Goal: Information Seeking & Learning: Learn about a topic

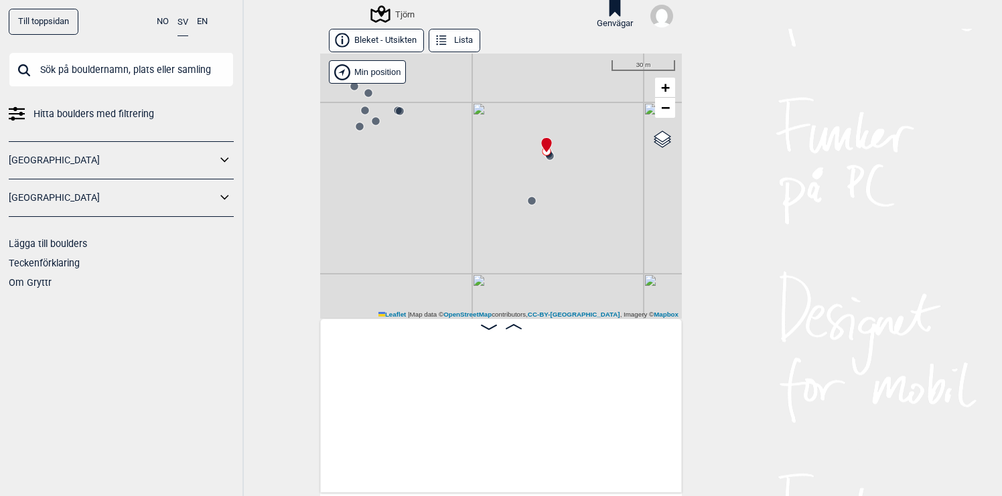
scroll to position [0, 17177]
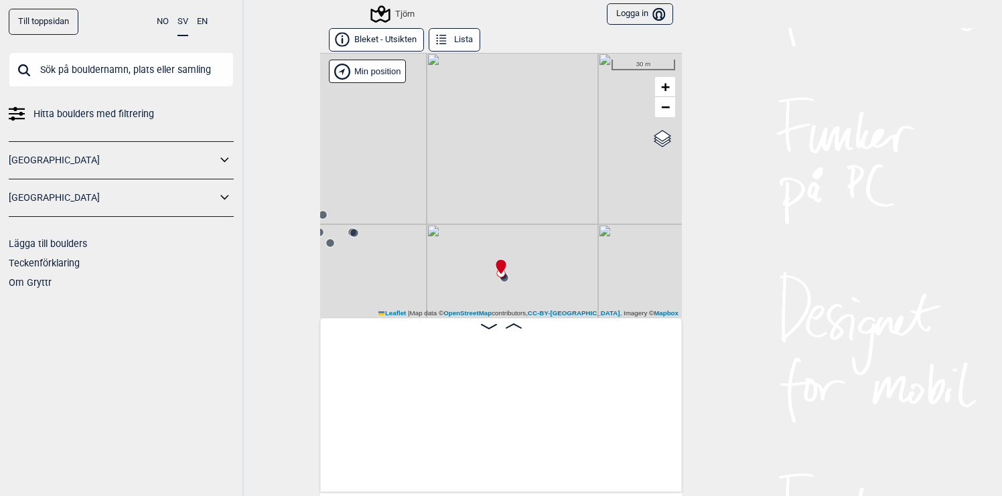
scroll to position [0, 17206]
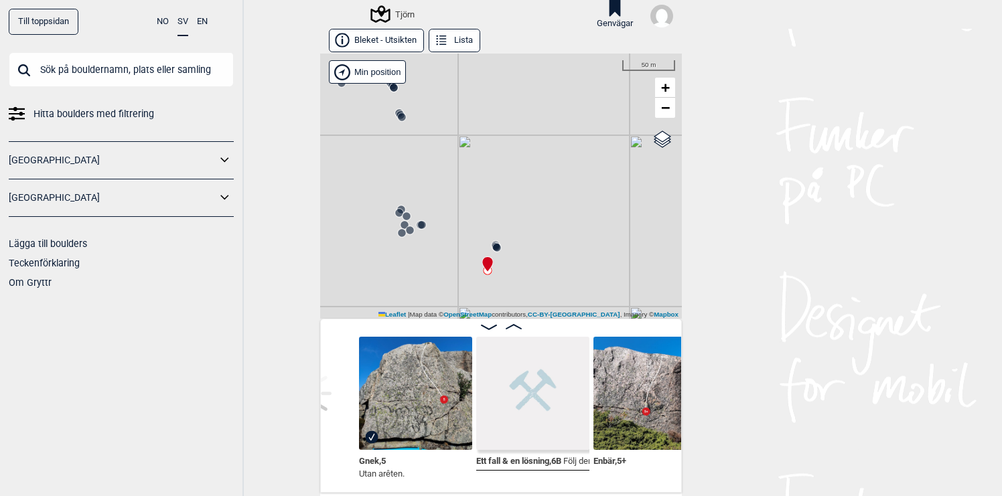
scroll to position [0, 17057]
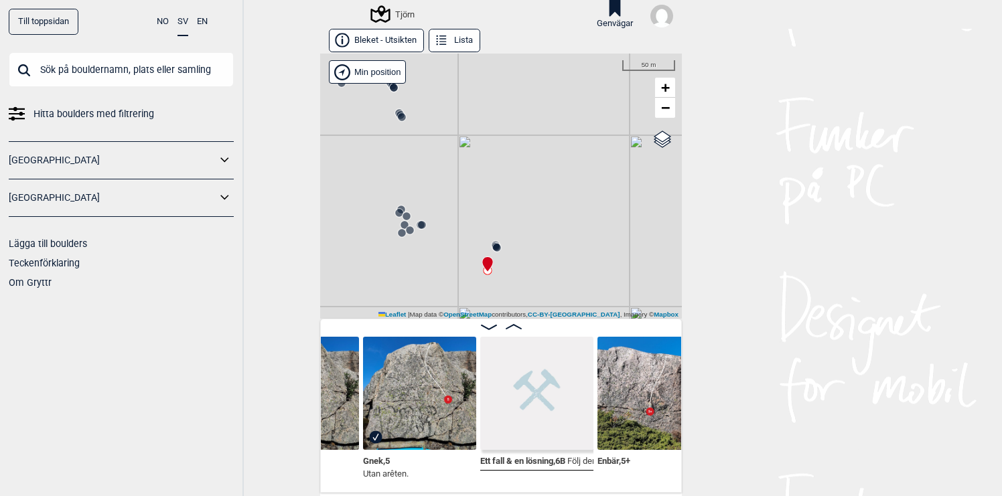
click at [510, 408] on img at bounding box center [536, 393] width 113 height 113
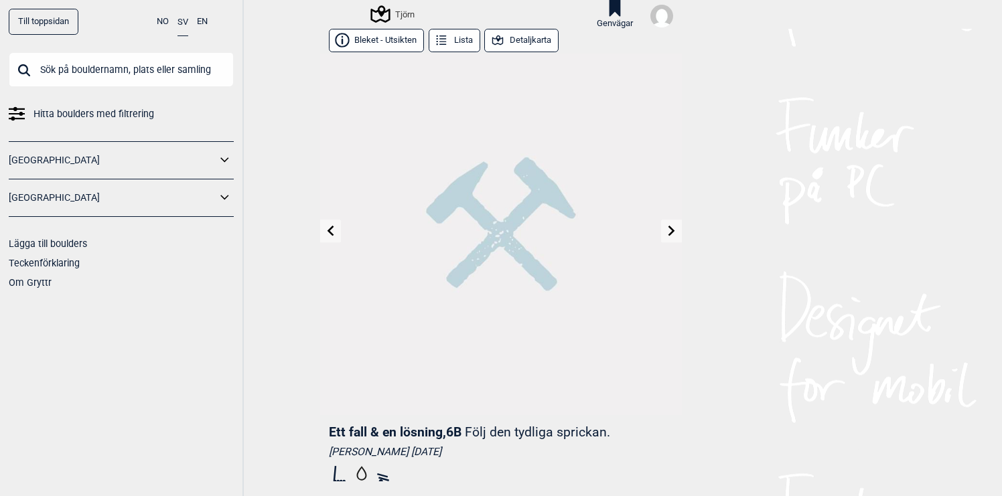
click at [388, 41] on button "Bleket - Utsikten" at bounding box center [376, 40] width 95 height 23
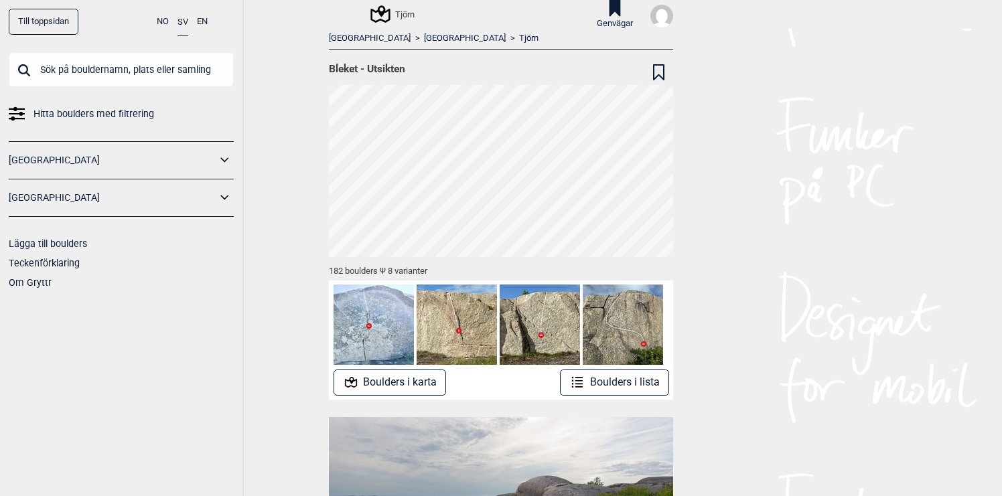
click at [382, 11] on icon at bounding box center [379, 13] width 25 height 25
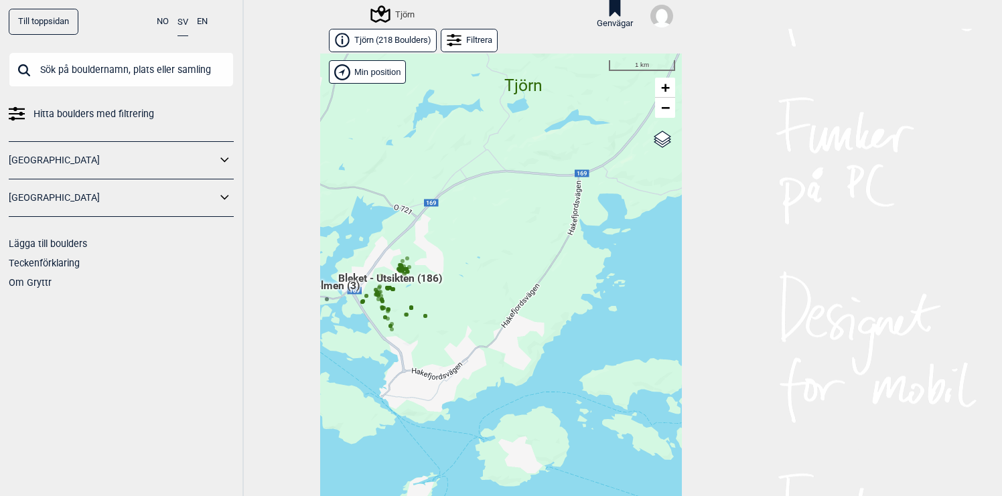
drag, startPoint x: 433, startPoint y: 385, endPoint x: 504, endPoint y: 377, distance: 71.5
click at [504, 377] on div "Hallingdal Gol Ål Stange Kolomoen Vallset Tangen Sørli Åsbygda Buskerud syd Kon…" at bounding box center [501, 286] width 362 height 464
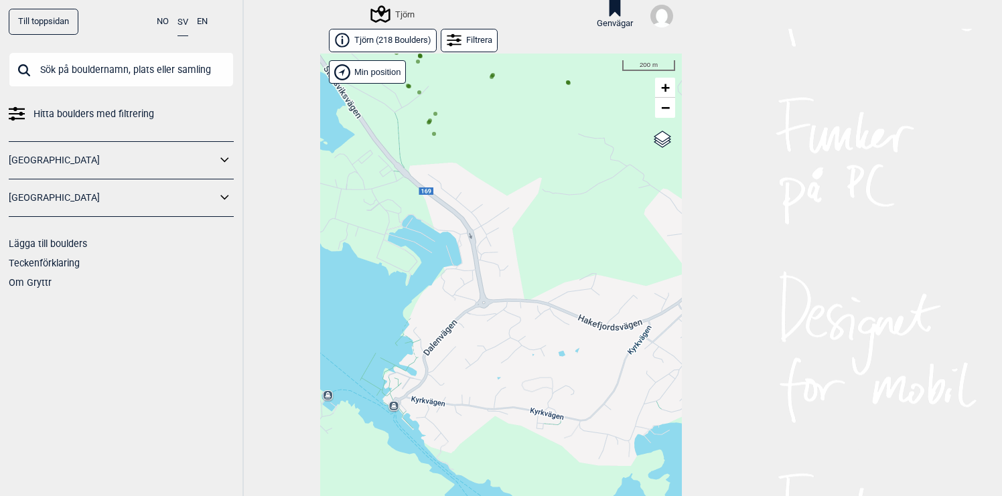
drag, startPoint x: 496, startPoint y: 313, endPoint x: 505, endPoint y: 380, distance: 67.5
click at [504, 378] on div "Hallingdal Gol Ål Stange Kolomoen Vallset Tangen Sørli Åsbygda Buskerud syd Kon…" at bounding box center [501, 286] width 362 height 464
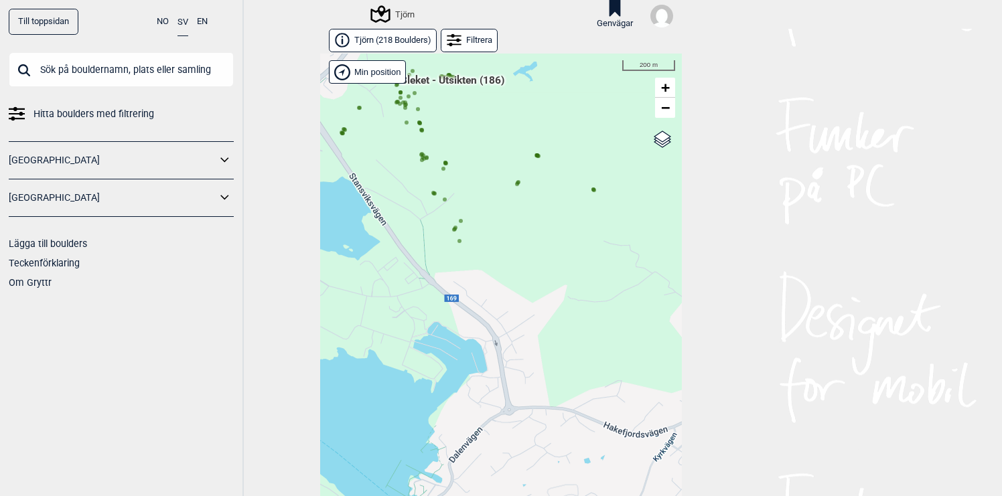
drag, startPoint x: 480, startPoint y: 240, endPoint x: 508, endPoint y: 285, distance: 52.6
click at [500, 274] on div "Hallingdal Gol Ål Stange Kolomoen Vallset Tangen Sørli Åsbygda Buskerud syd Kon…" at bounding box center [501, 286] width 362 height 464
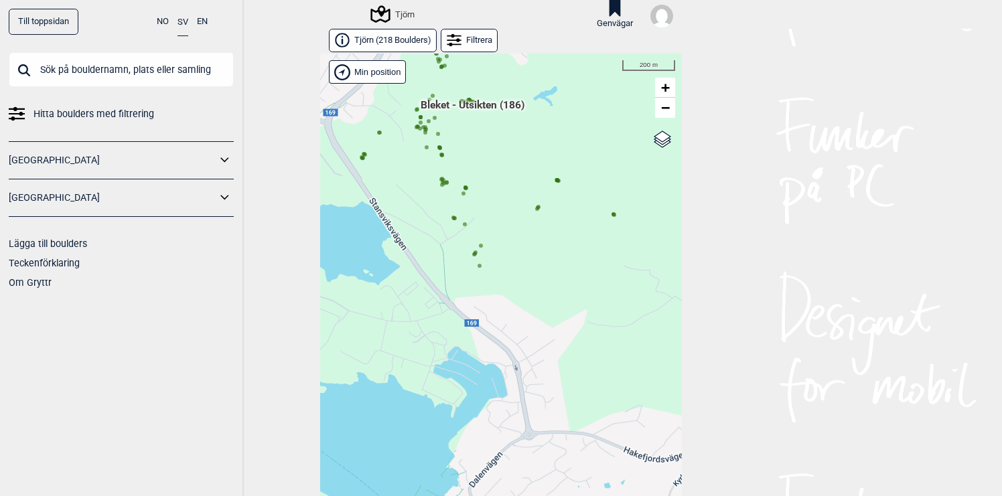
drag, startPoint x: 514, startPoint y: 236, endPoint x: 552, endPoint y: 268, distance: 49.0
click at [552, 268] on div "Hallingdal Gol Ål Stange Kolomoen Vallset Tangen Sørli Åsbygda Buskerud syd Kon…" at bounding box center [501, 286] width 362 height 464
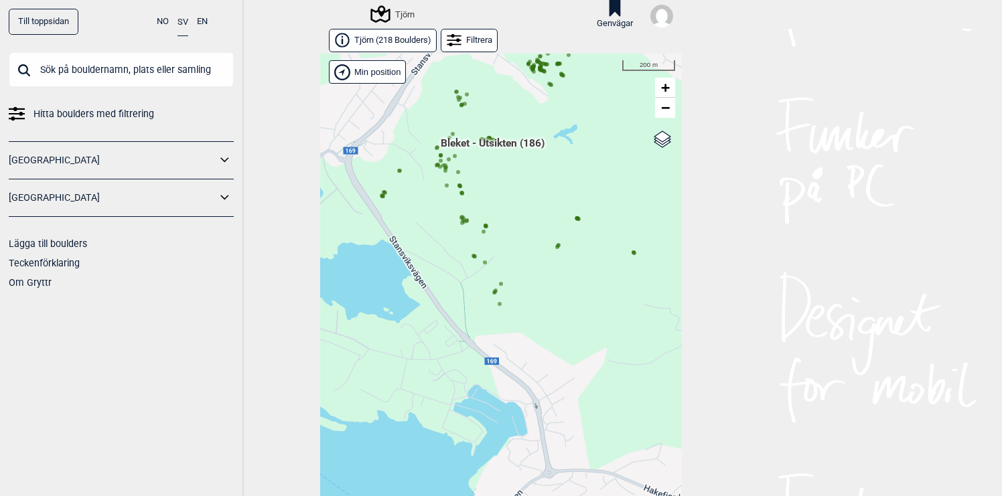
drag, startPoint x: 561, startPoint y: 279, endPoint x: 549, endPoint y: 291, distance: 16.6
click at [549, 291] on div "Hallingdal Gol Ål Stange Kolomoen Vallset Tangen Sørli Åsbygda Buskerud syd Kon…" at bounding box center [501, 286] width 362 height 464
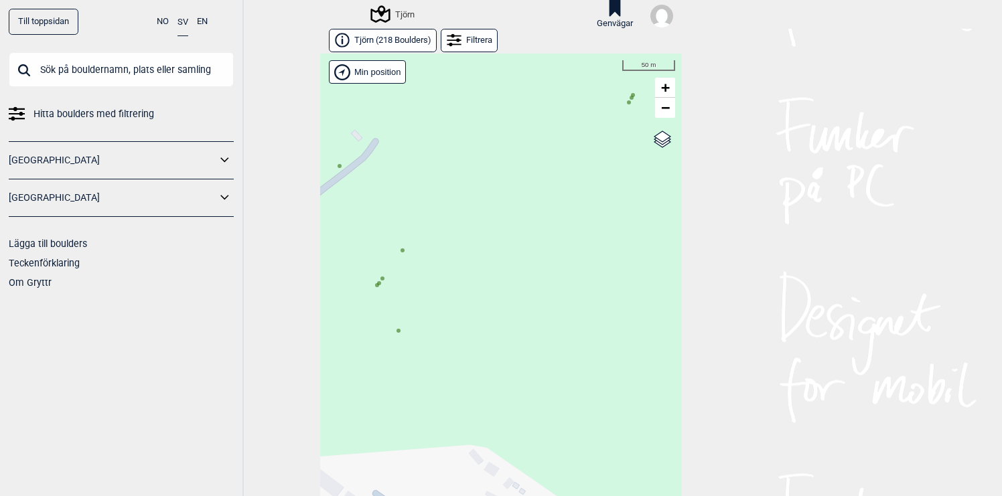
drag, startPoint x: 547, startPoint y: 291, endPoint x: 612, endPoint y: 261, distance: 71.6
click at [612, 261] on div "Hallingdal Gol Ål Stange Kolomoen Vallset Tangen Sørli Åsbygda Buskerud syd Kon…" at bounding box center [501, 286] width 362 height 464
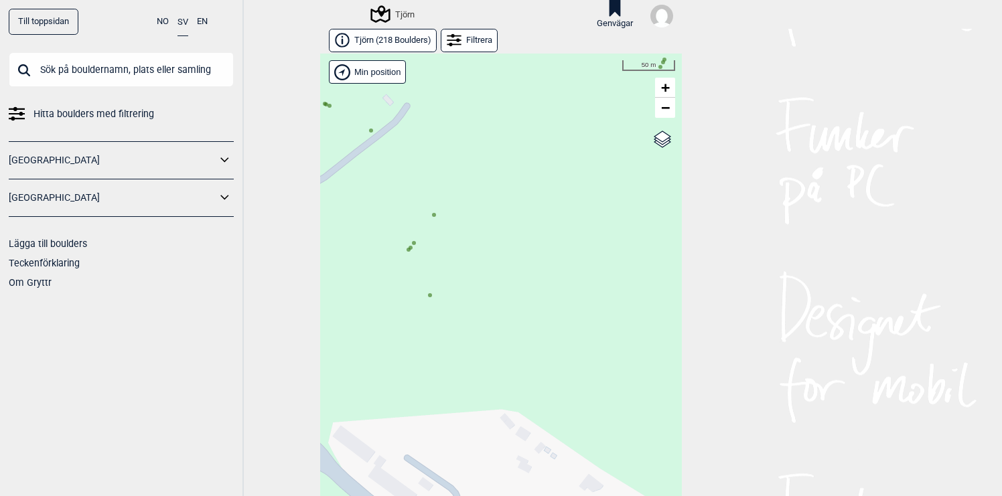
drag, startPoint x: 512, startPoint y: 267, endPoint x: 512, endPoint y: 208, distance: 58.9
click at [512, 232] on div "Hallingdal Gol Ål Stange Kolomoen Vallset Tangen Sørli Åsbygda Buskerud syd Kon…" at bounding box center [501, 286] width 362 height 464
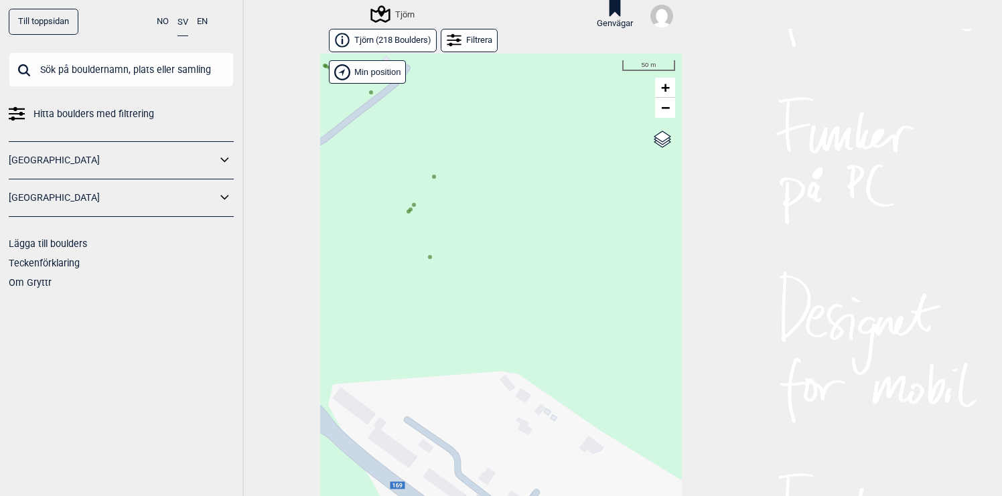
drag, startPoint x: 512, startPoint y: 208, endPoint x: 604, endPoint y: 251, distance: 100.7
click at [597, 247] on div "Hallingdal Gol Ål Stange Kolomoen Vallset Tangen Sørli Åsbygda Buskerud syd Kon…" at bounding box center [501, 286] width 362 height 464
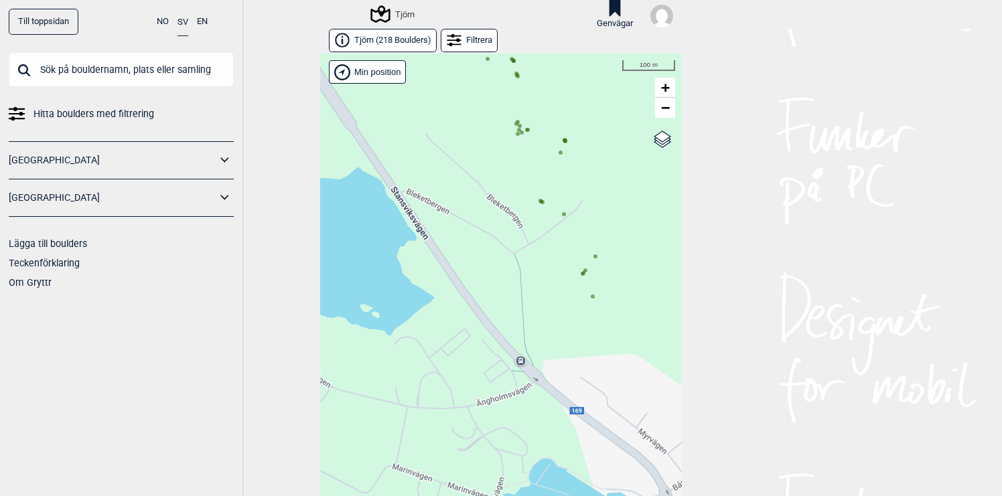
drag, startPoint x: 606, startPoint y: 198, endPoint x: 590, endPoint y: 306, distance: 109.0
click at [590, 305] on div "Hallingdal Gol Ål Stange Kolomoen Vallset Tangen Sørli Åsbygda Buskerud syd Kon…" at bounding box center [501, 286] width 362 height 464
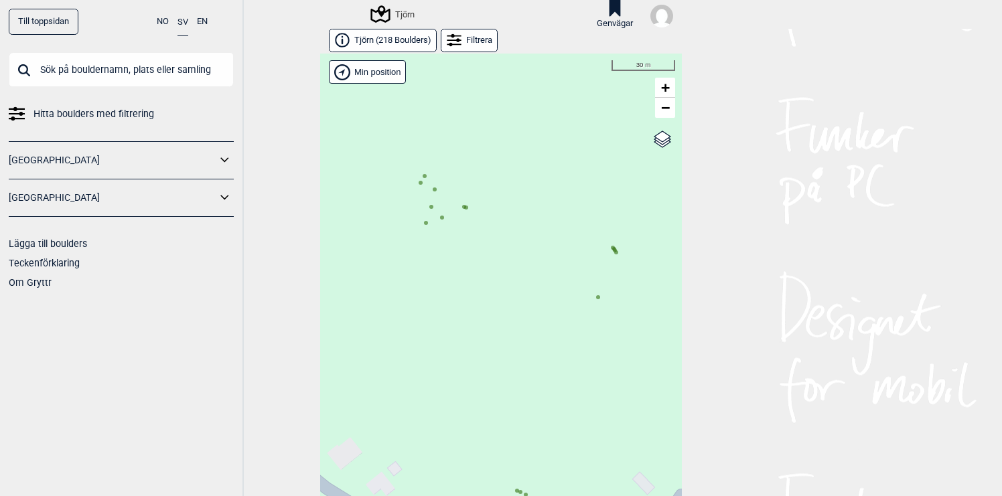
drag, startPoint x: 525, startPoint y: 239, endPoint x: 522, endPoint y: 224, distance: 15.6
click at [522, 224] on div "Hallingdal Gol Ål Stange Kolomoen Vallset Tangen Sørli Åsbygda Buskerud syd Kon…" at bounding box center [501, 286] width 362 height 464
